Goal: Transaction & Acquisition: Purchase product/service

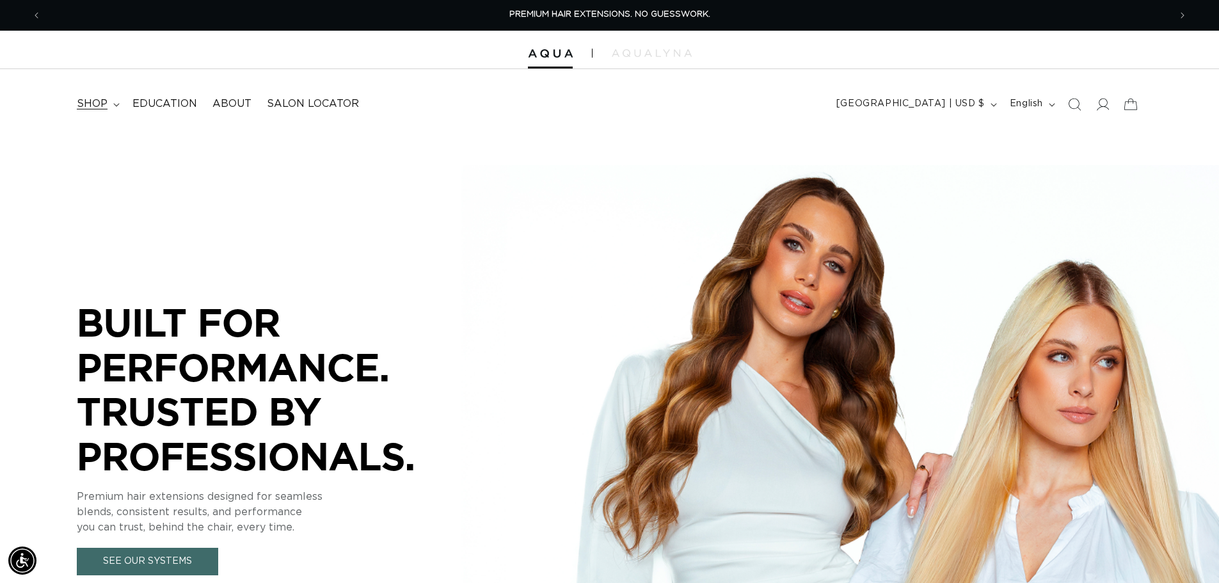
click at [107, 104] on summary "shop" at bounding box center [97, 104] width 56 height 29
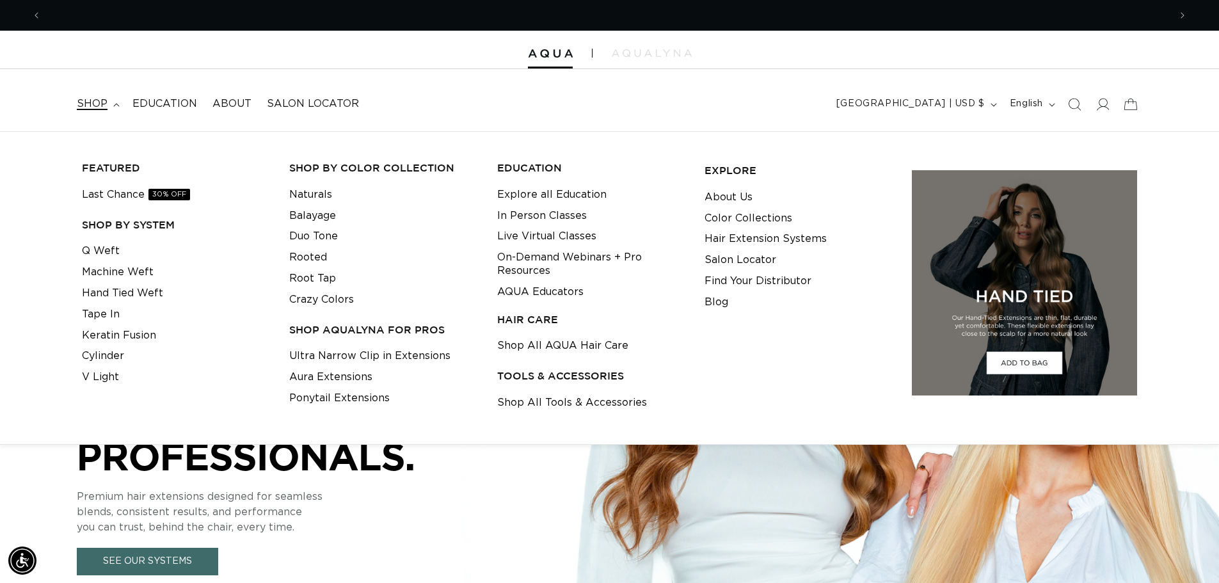
scroll to position [0, 1128]
click at [118, 313] on link "Tape In" at bounding box center [101, 314] width 38 height 21
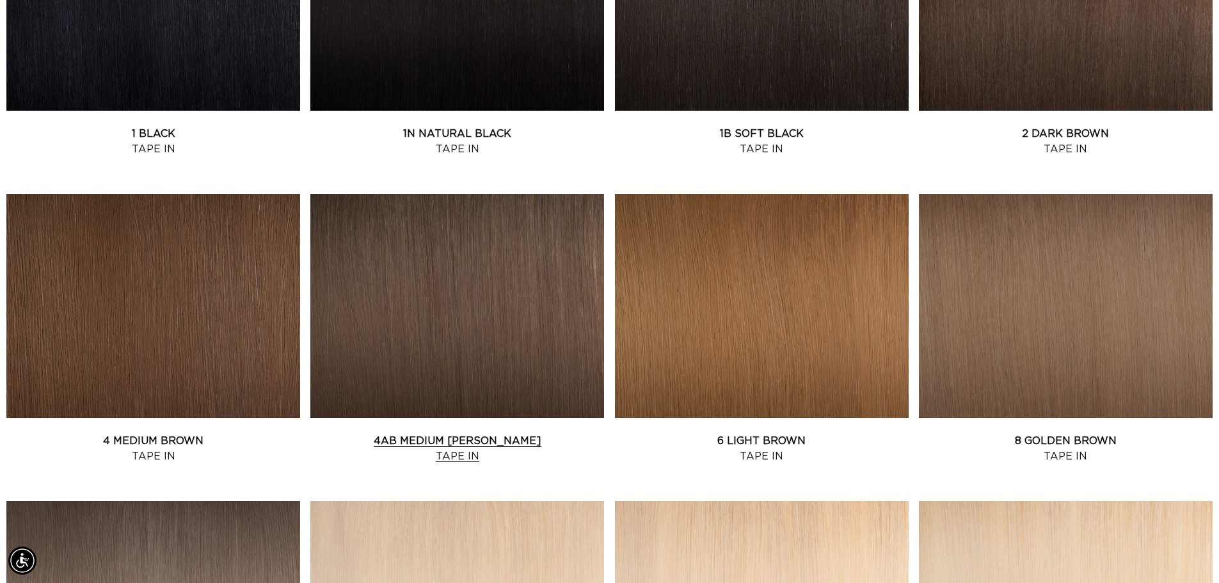
scroll to position [0, 1128]
click at [464, 133] on link "1N Natural Black Tape In" at bounding box center [457, 141] width 294 height 31
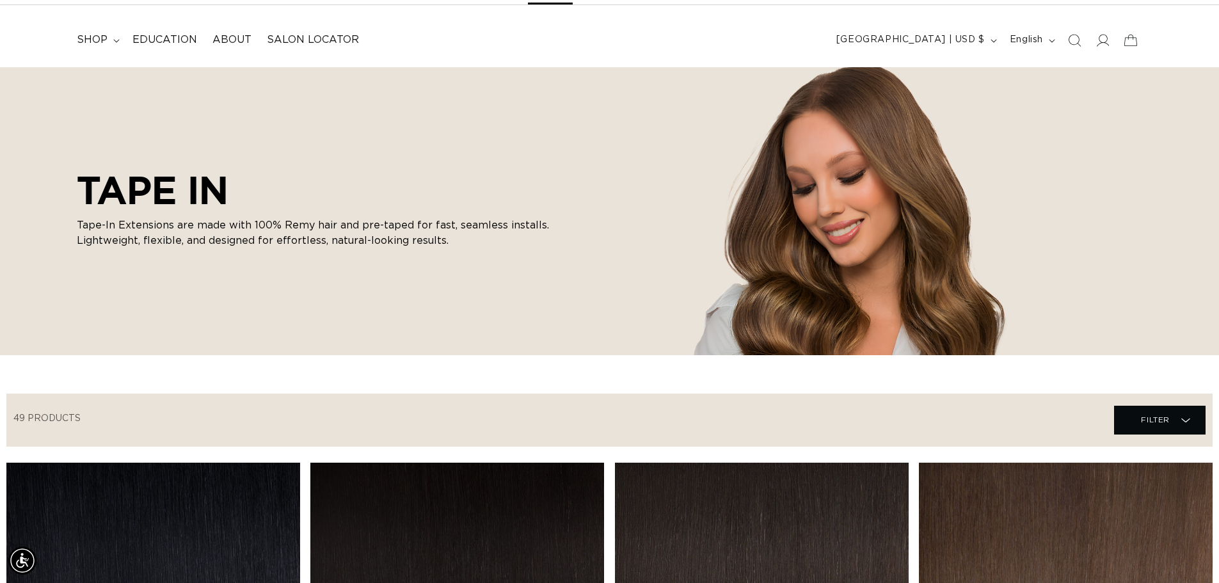
scroll to position [0, 0]
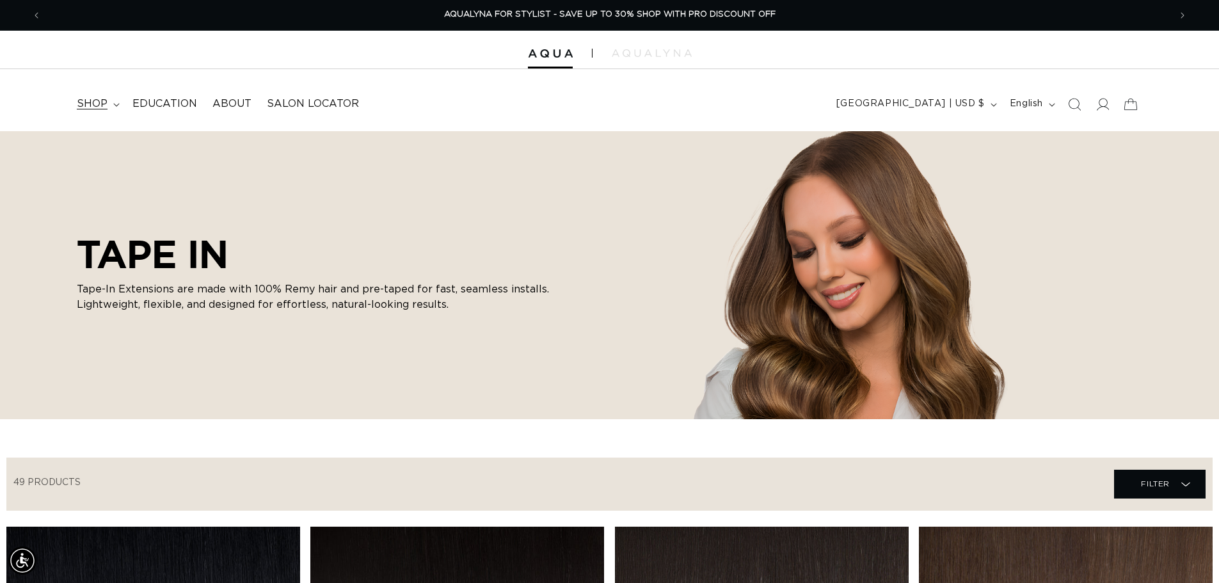
click at [108, 105] on summary "shop" at bounding box center [97, 104] width 56 height 29
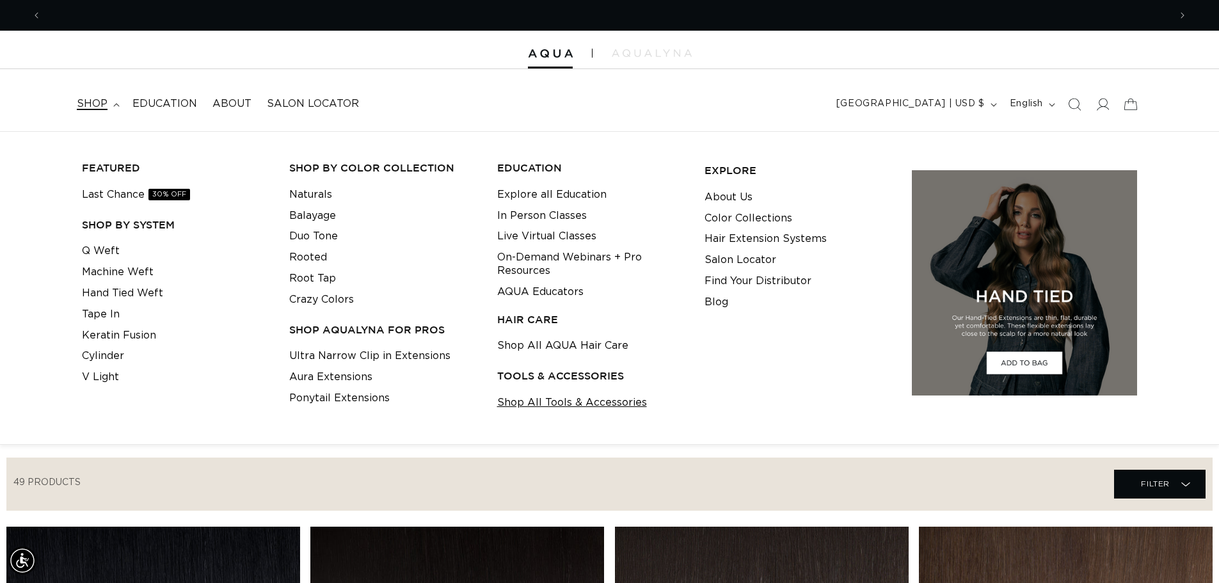
scroll to position [0, 2256]
click at [566, 404] on link "Shop All Tools & Accessories" at bounding box center [572, 402] width 150 height 21
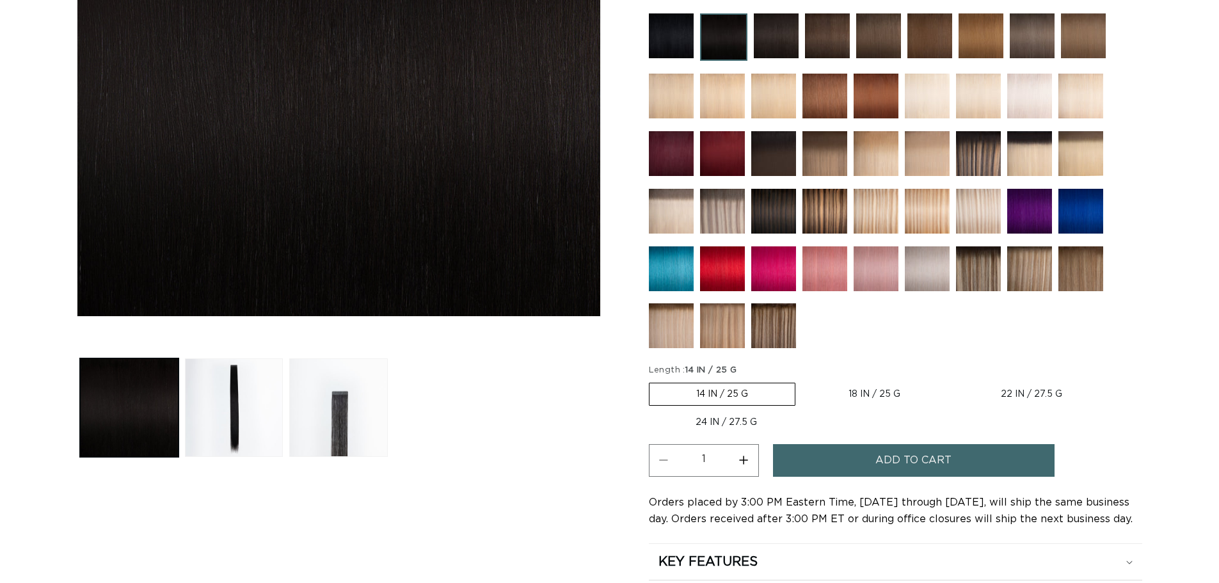
scroll to position [448, 0]
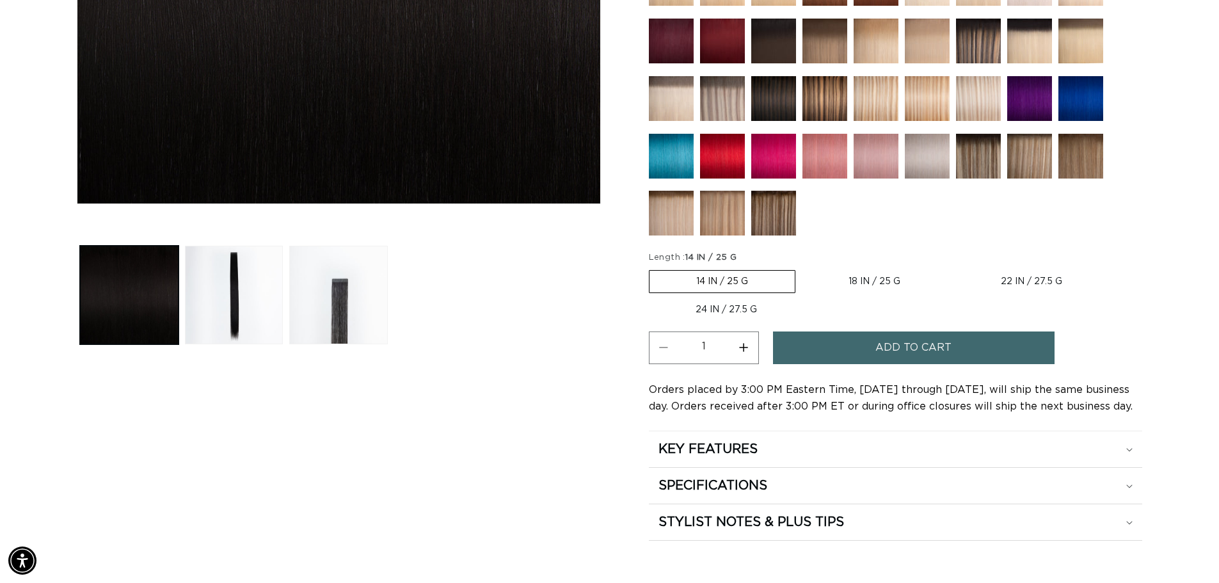
click at [741, 306] on label "24 IN / 27.5 G Variant sold out or unavailable" at bounding box center [726, 310] width 155 height 22
click at [1115, 268] on input "24 IN / 27.5 G Variant sold out or unavailable" at bounding box center [1115, 267] width 1 height 1
radio input "true"
click at [743, 349] on button "Increase quantity for 1N Natural Black - Tape In" at bounding box center [743, 347] width 29 height 33
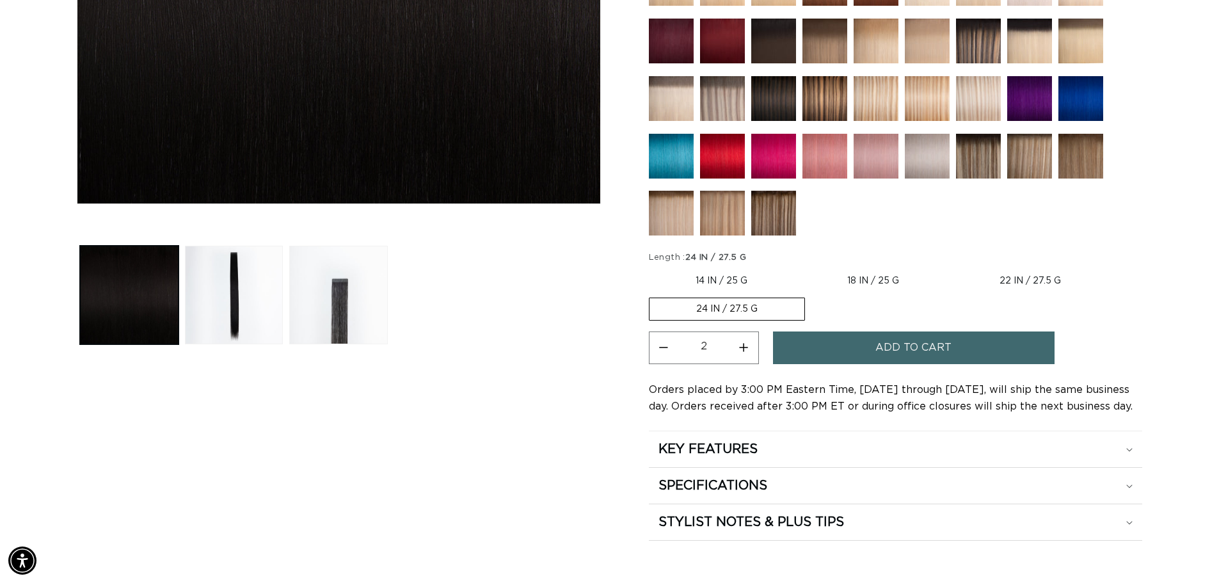
click at [743, 349] on button "Increase quantity for 1N Natural Black - Tape In" at bounding box center [743, 347] width 29 height 33
type input "4"
click at [849, 353] on button "Add to cart" at bounding box center [914, 347] width 282 height 33
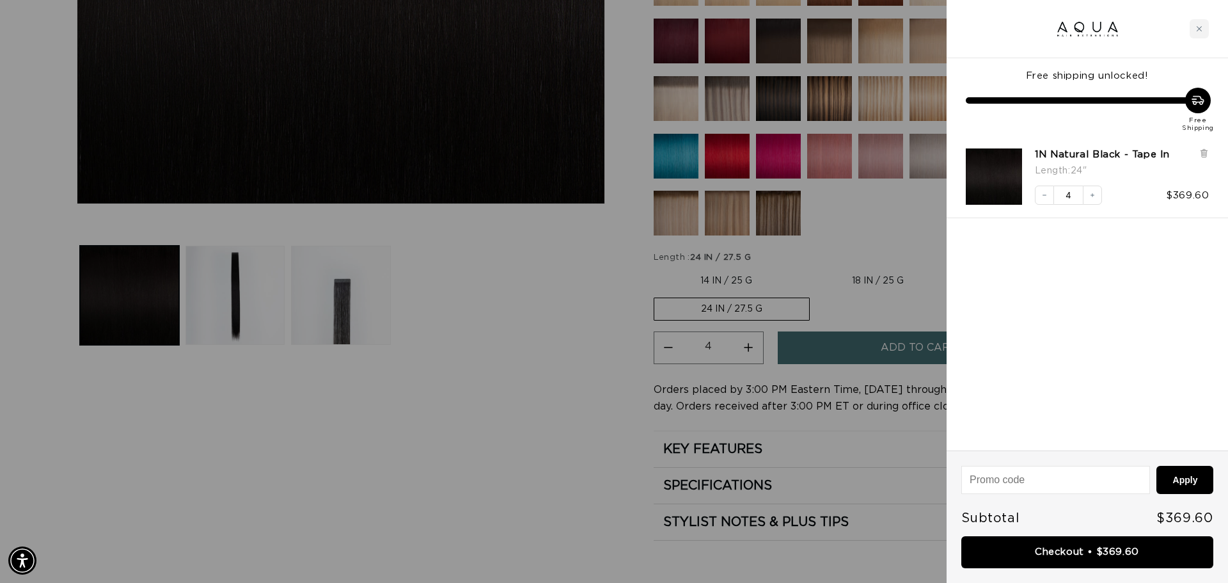
click at [489, 409] on div at bounding box center [614, 291] width 1228 height 583
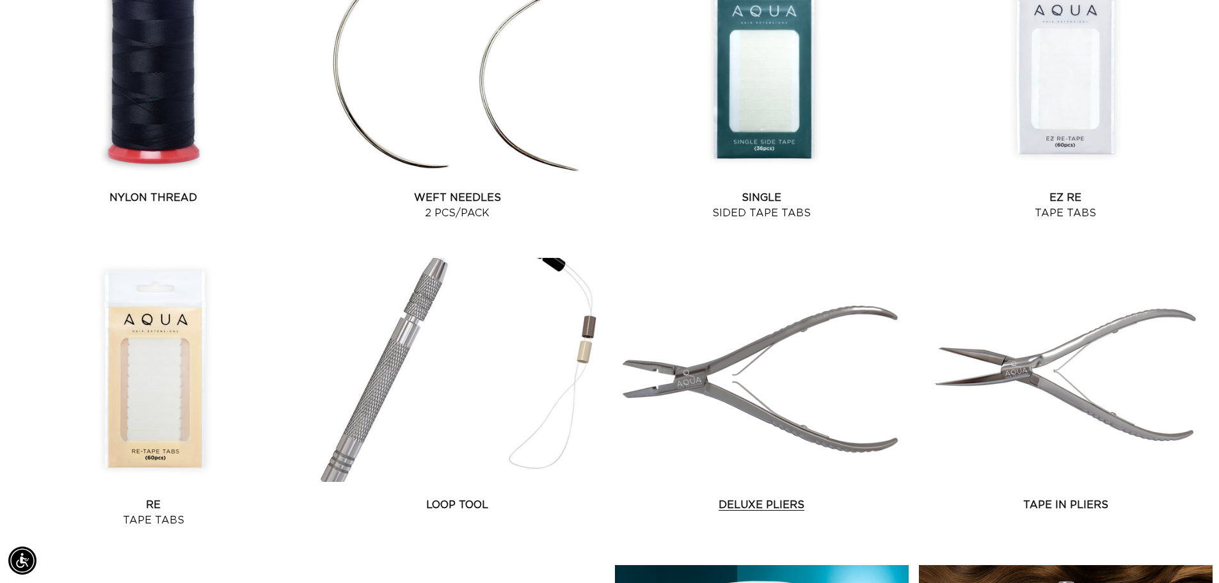
scroll to position [1280, 0]
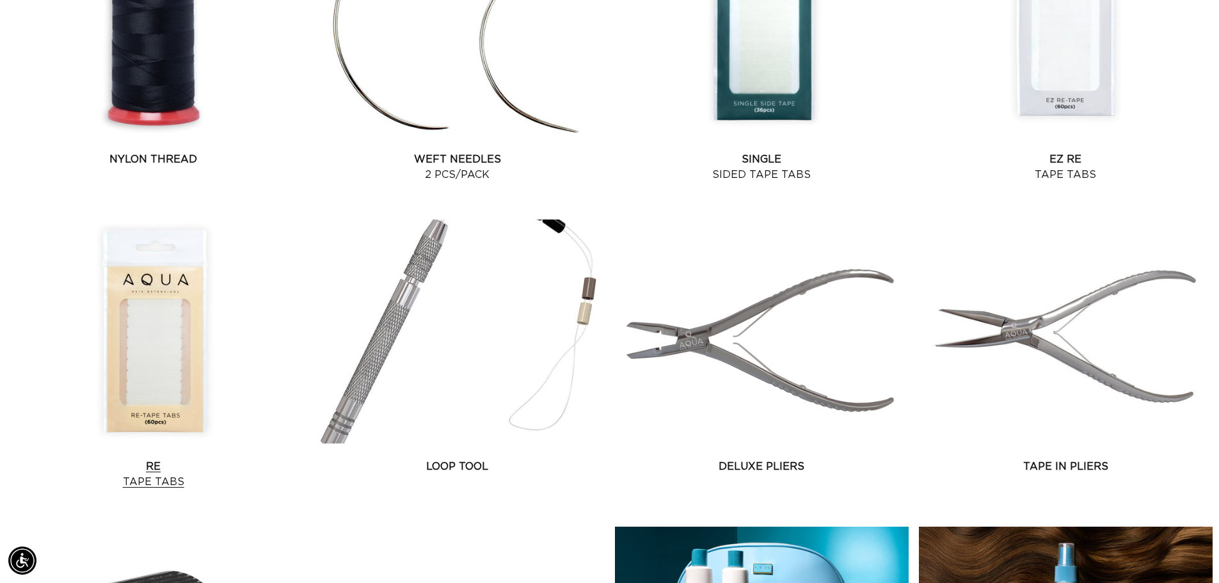
click at [165, 471] on link "Re Tape Tabs" at bounding box center [153, 474] width 294 height 31
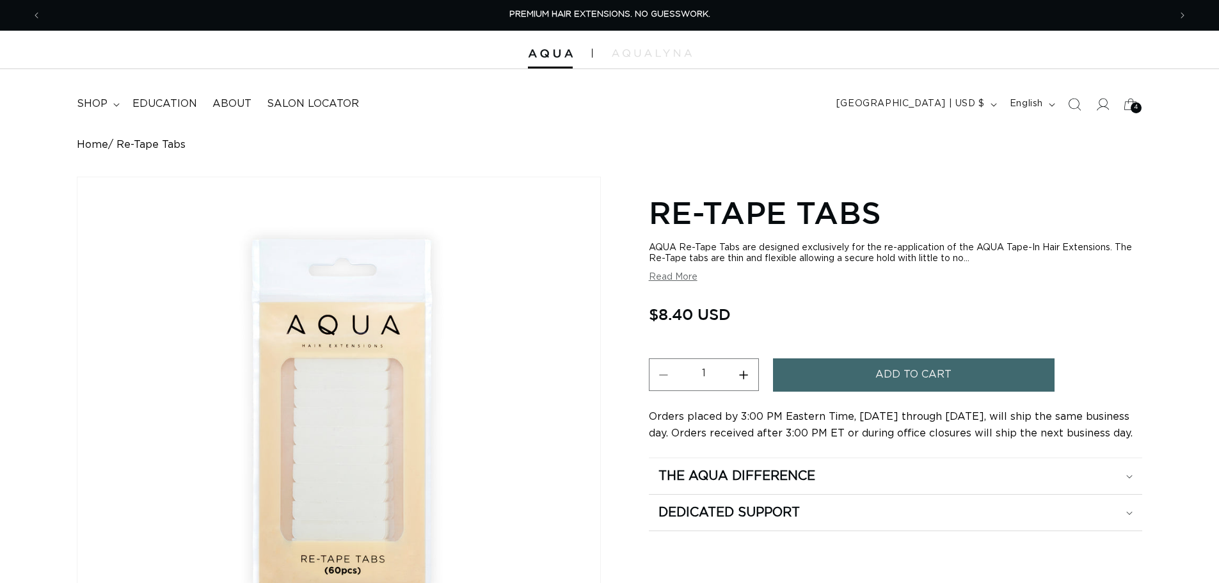
click at [934, 370] on span "Add to cart" at bounding box center [913, 374] width 76 height 33
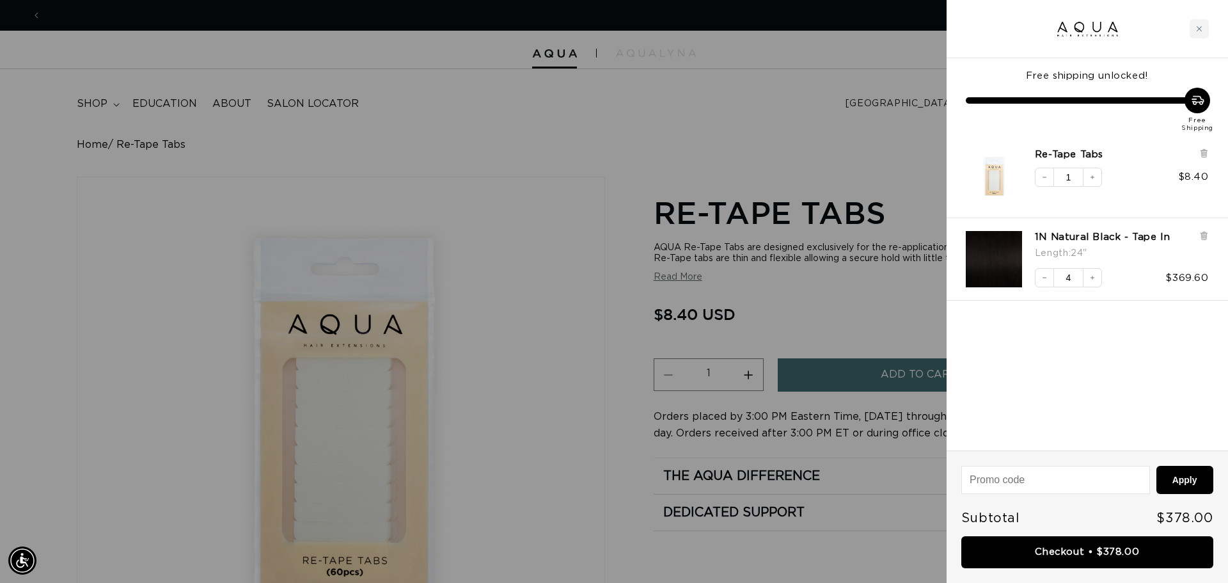
scroll to position [0, 1138]
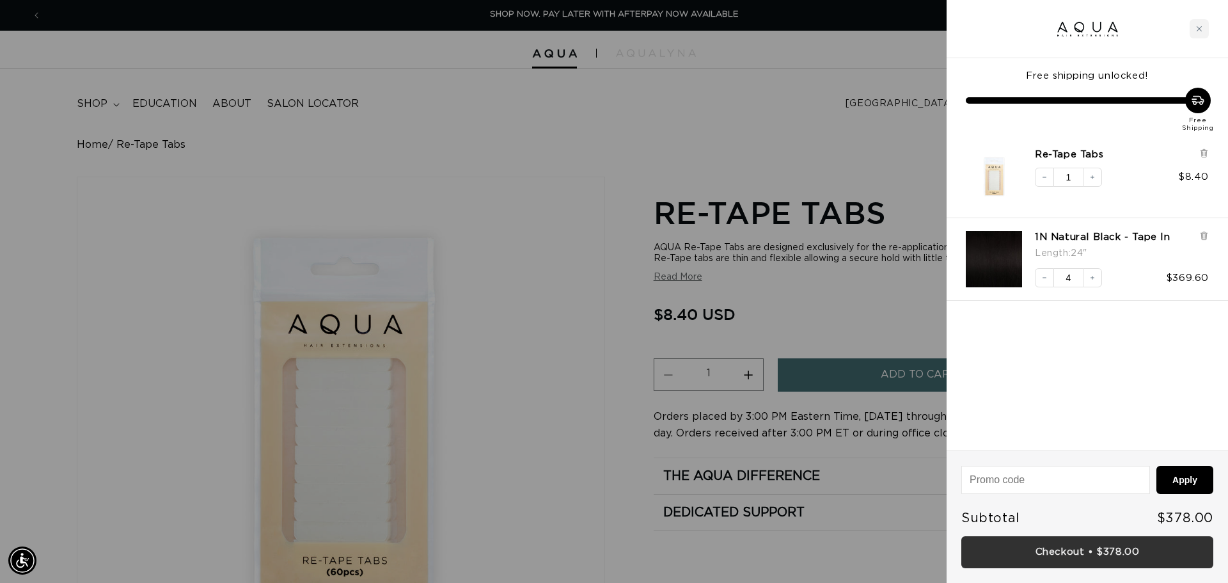
click at [1082, 554] on link "Checkout • $378.00" at bounding box center [1088, 552] width 252 height 33
